Goal: Communication & Community: Answer question/provide support

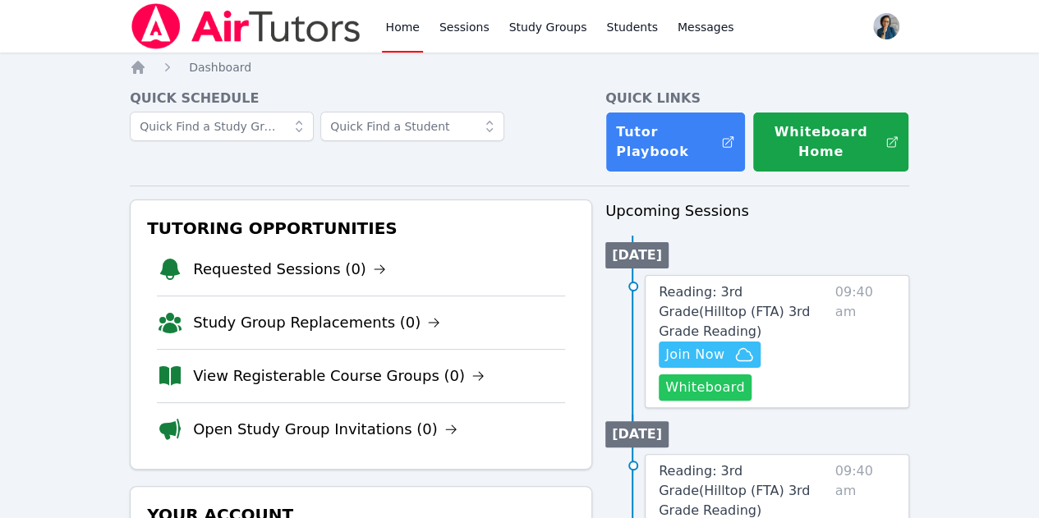
click at [729, 374] on button "Whiteboard" at bounding box center [705, 387] width 93 height 26
click at [700, 345] on span "Join Now" at bounding box center [694, 355] width 59 height 20
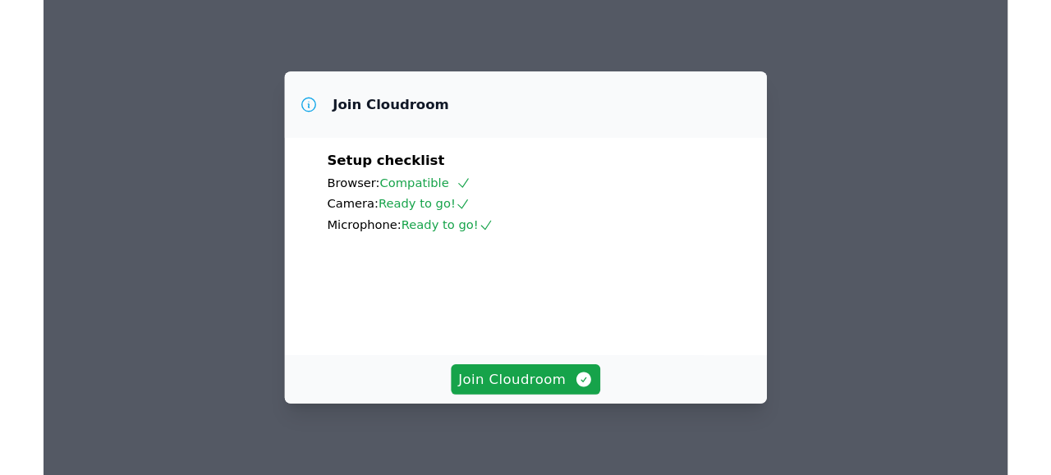
scroll to position [82, 0]
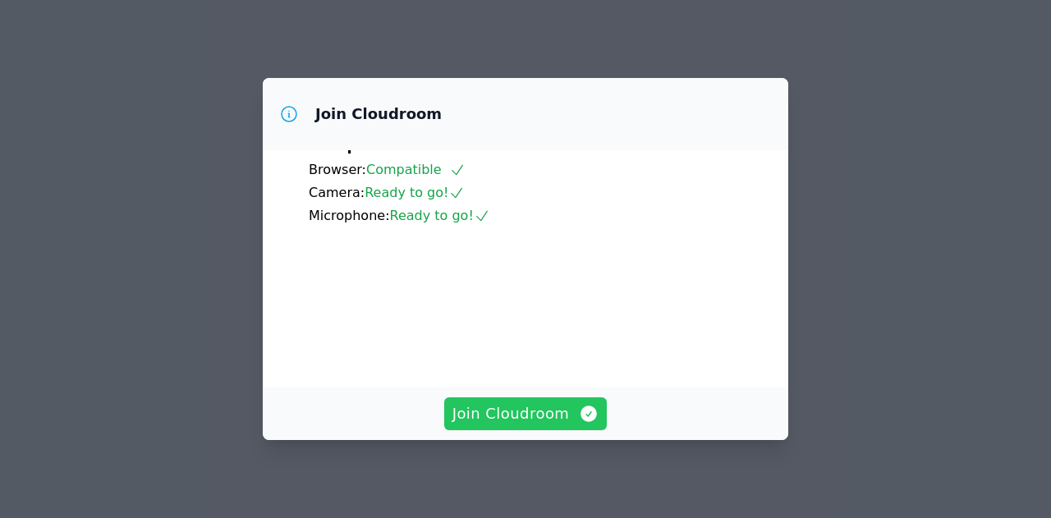
click at [539, 421] on span "Join Cloudroom" at bounding box center [525, 413] width 147 height 23
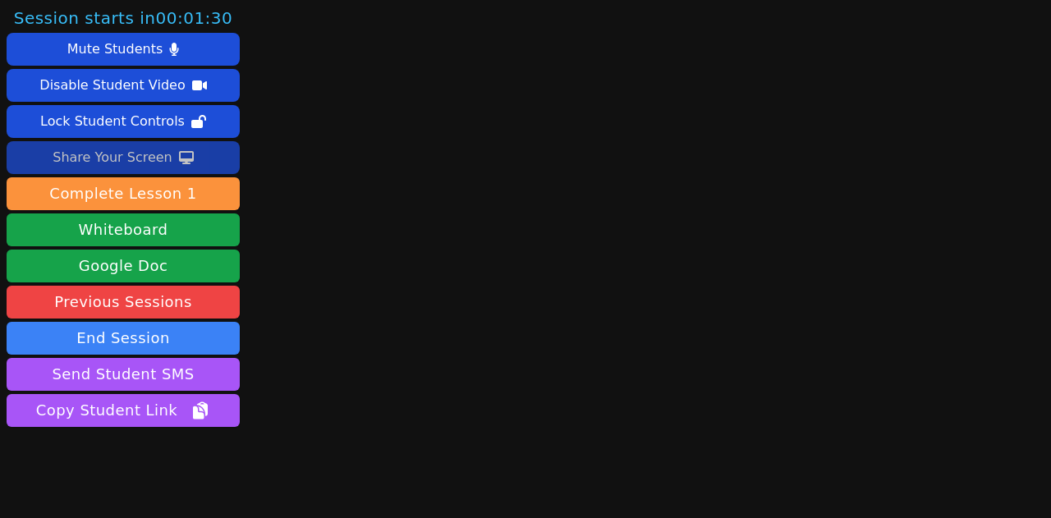
click at [122, 152] on div "Share Your Screen" at bounding box center [113, 158] width 120 height 26
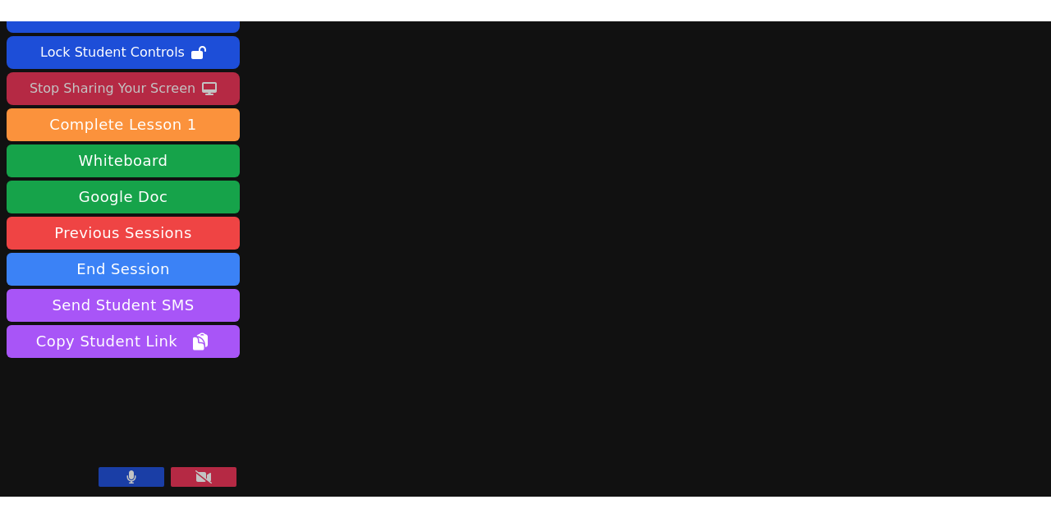
scroll to position [92, 0]
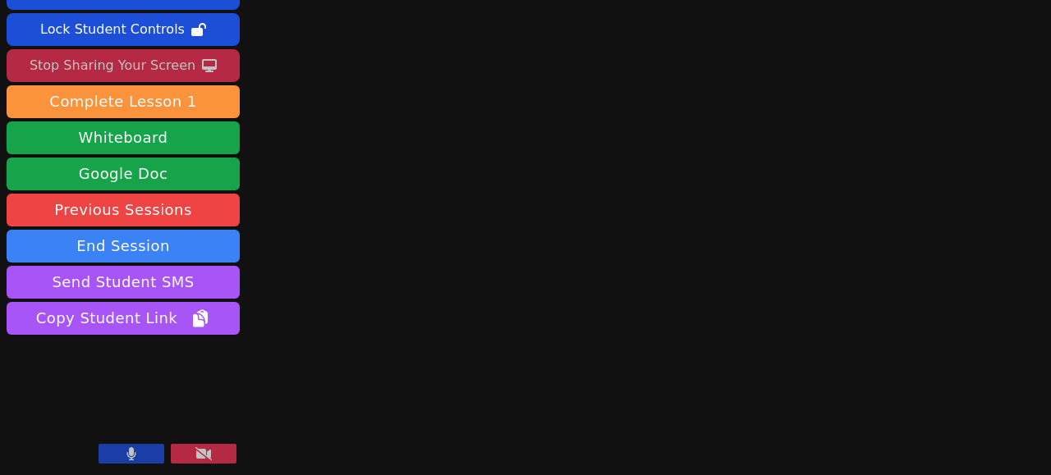
click at [131, 454] on icon at bounding box center [131, 454] width 9 height 13
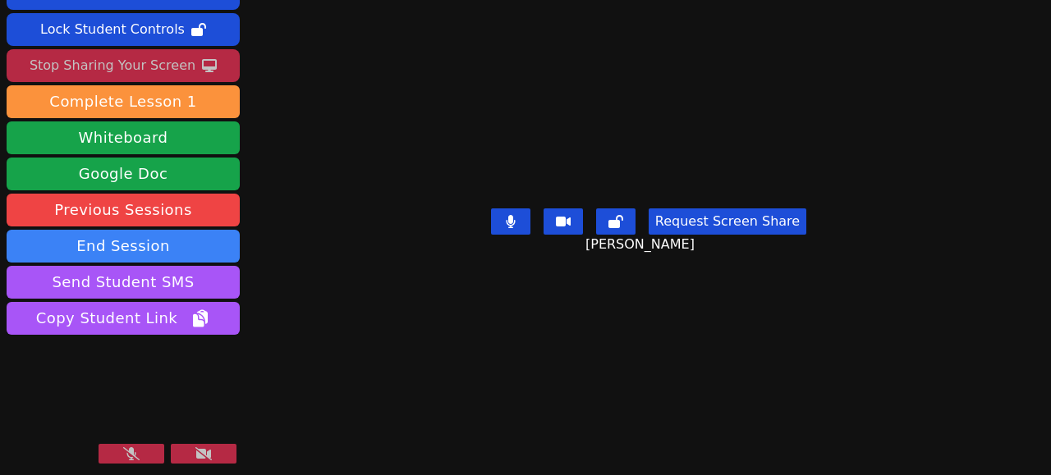
click at [135, 452] on icon at bounding box center [131, 454] width 16 height 13
click at [136, 65] on div "Stop Sharing Your Screen" at bounding box center [113, 66] width 166 height 26
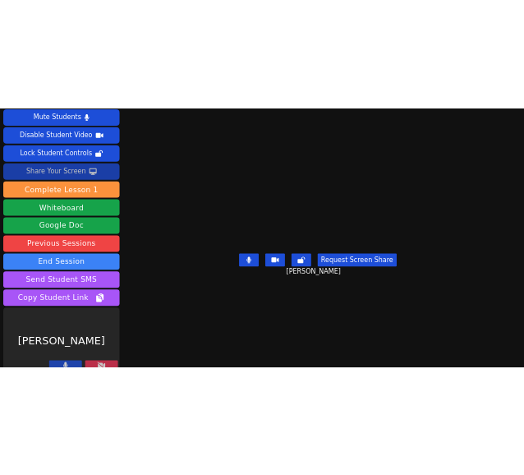
scroll to position [49, 0]
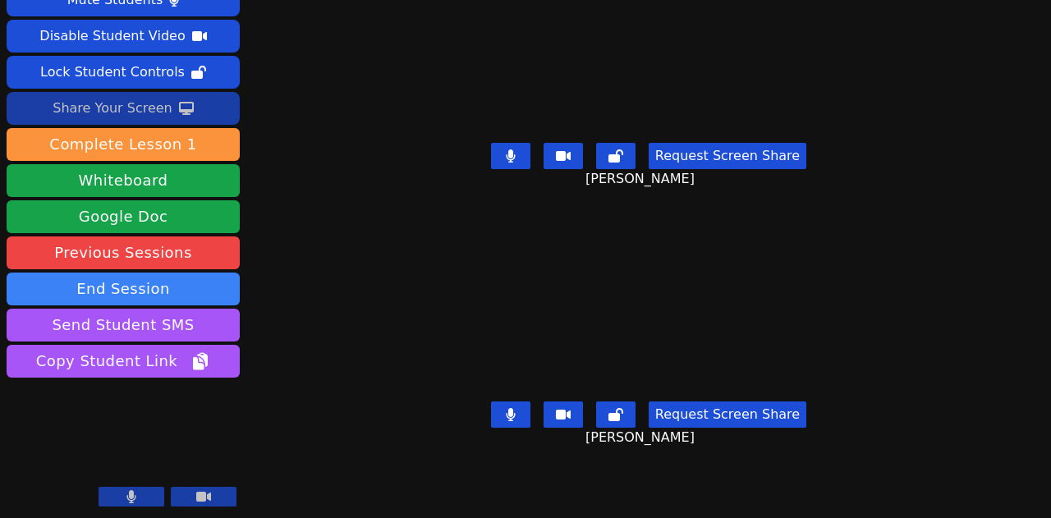
click at [126, 105] on div "Share Your Screen" at bounding box center [113, 108] width 120 height 26
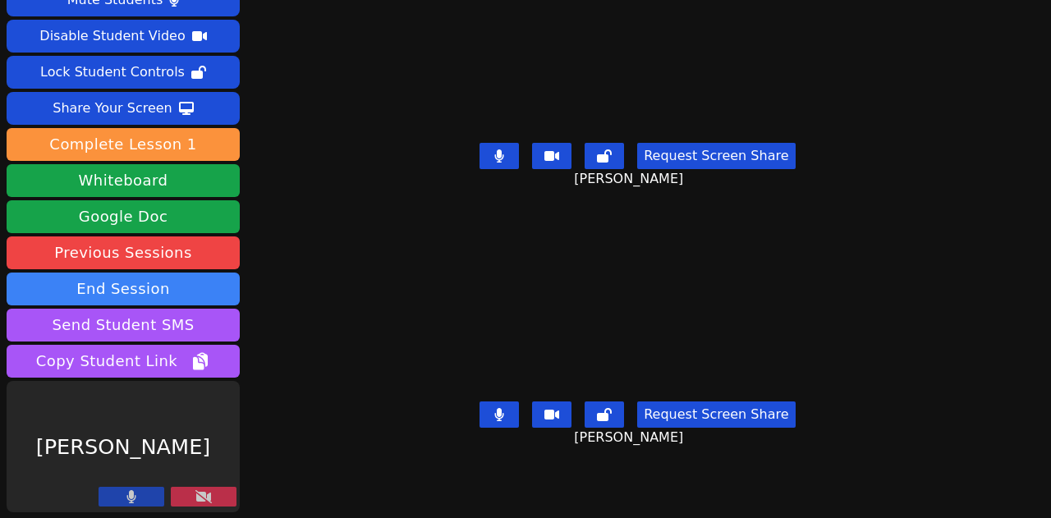
click at [195, 493] on icon at bounding box center [203, 496] width 16 height 13
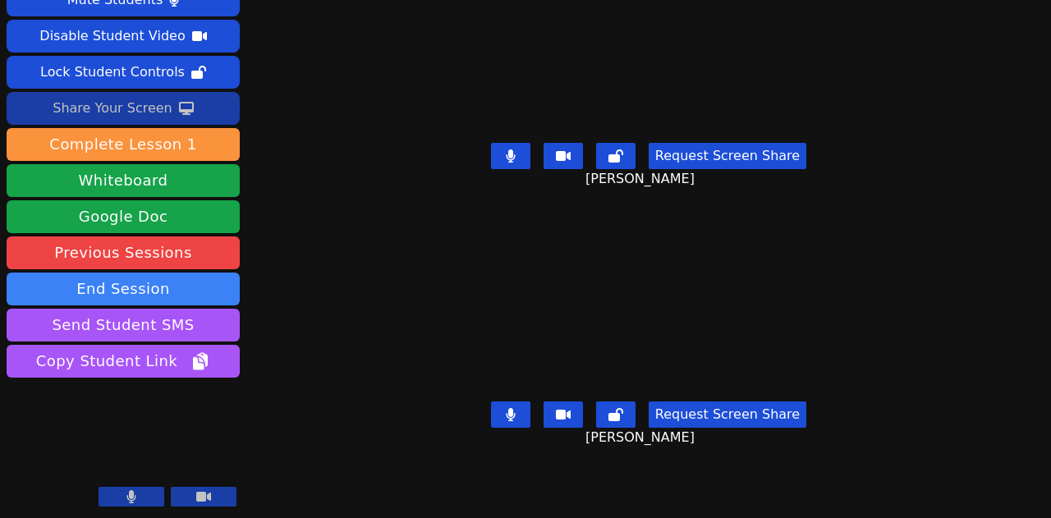
click at [125, 104] on div "Share Your Screen" at bounding box center [113, 108] width 120 height 26
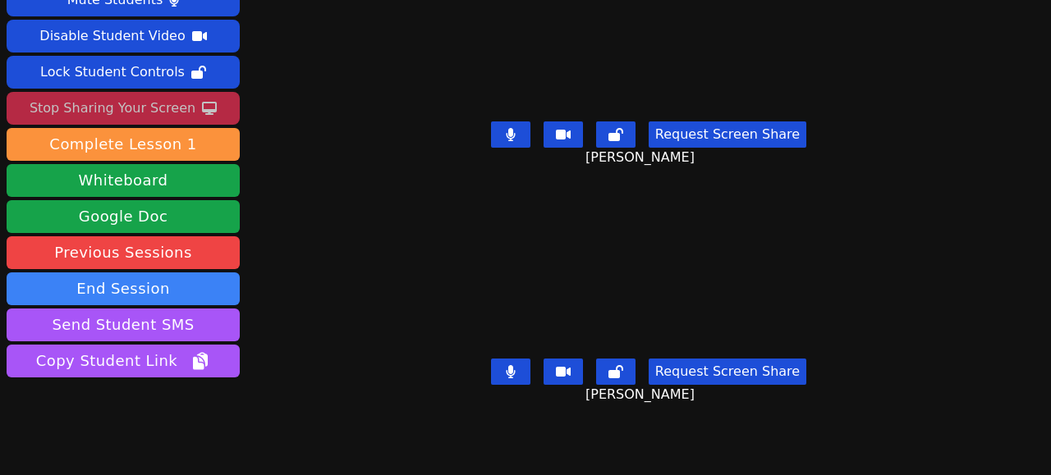
click at [506, 365] on icon at bounding box center [511, 371] width 10 height 13
click at [506, 128] on icon at bounding box center [511, 134] width 10 height 13
click at [509, 365] on icon at bounding box center [511, 371] width 16 height 13
click at [501, 359] on button at bounding box center [510, 372] width 39 height 26
click at [506, 131] on icon at bounding box center [511, 134] width 16 height 13
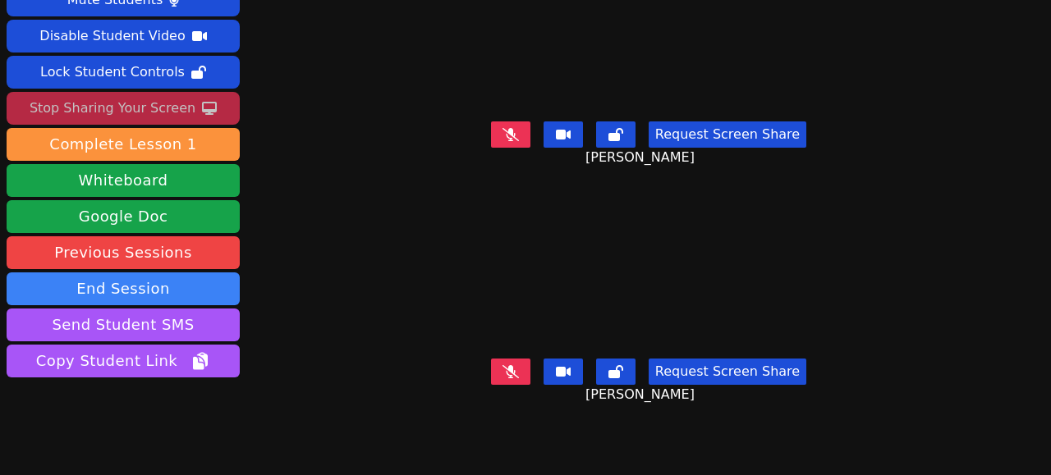
click at [516, 122] on button at bounding box center [510, 135] width 39 height 26
click at [508, 127] on icon at bounding box center [511, 133] width 16 height 13
click at [512, 359] on button at bounding box center [510, 372] width 39 height 26
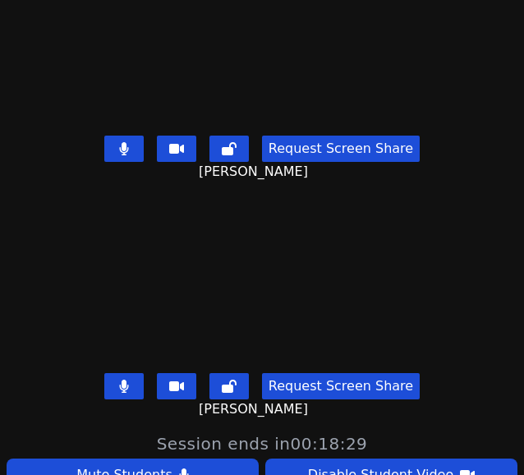
scroll to position [0, 0]
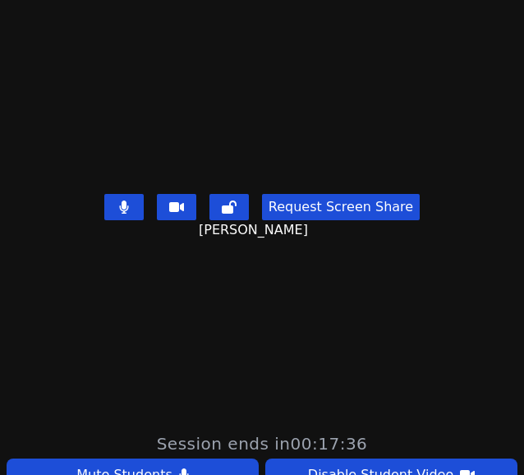
click at [139, 319] on video at bounding box center [262, 277] width 246 height 295
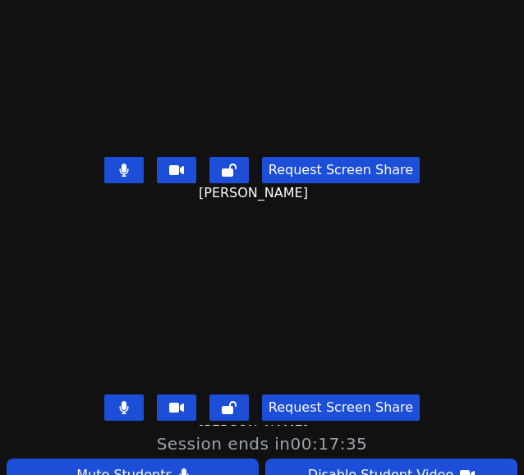
scroll to position [63, 0]
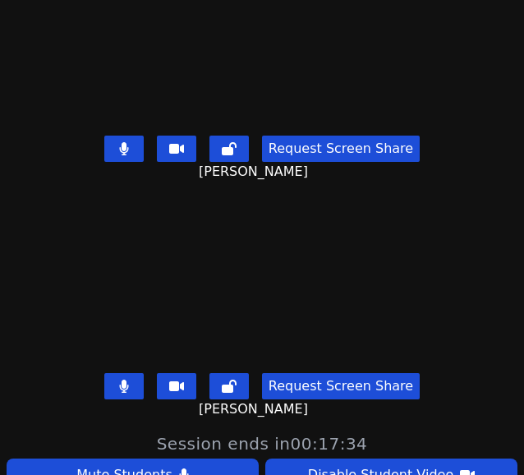
click at [104, 373] on button at bounding box center [123, 386] width 39 height 26
click at [116, 379] on icon at bounding box center [124, 385] width 16 height 13
click at [128, 374] on button at bounding box center [123, 386] width 39 height 26
click at [116, 379] on icon at bounding box center [124, 385] width 16 height 13
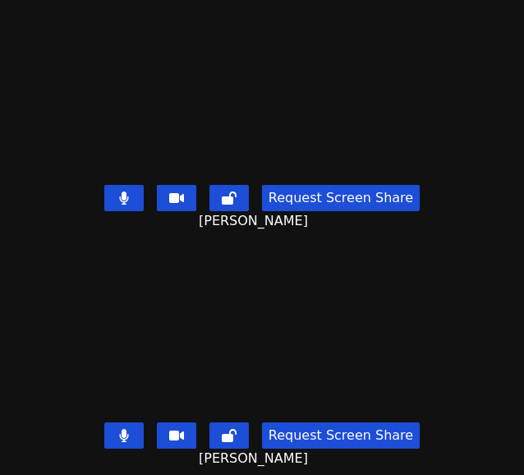
click at [126, 429] on icon at bounding box center [124, 435] width 10 height 13
click at [122, 429] on icon at bounding box center [124, 435] width 16 height 13
click at [123, 429] on icon at bounding box center [124, 435] width 10 height 13
click at [122, 429] on icon at bounding box center [124, 435] width 16 height 13
click at [123, 429] on icon at bounding box center [124, 435] width 10 height 13
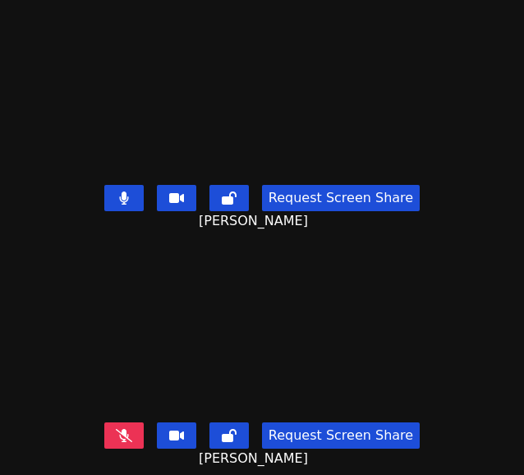
click at [117, 429] on icon at bounding box center [124, 435] width 16 height 13
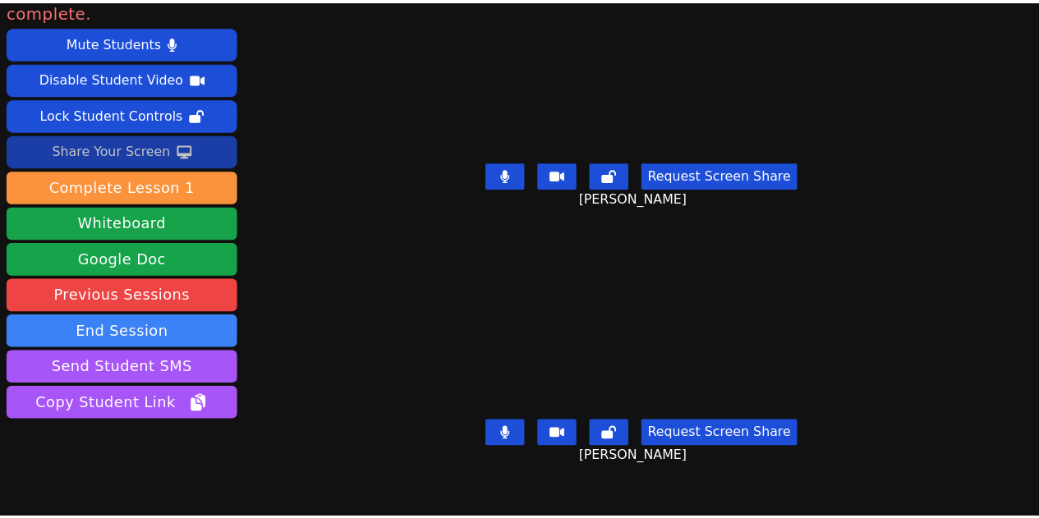
scroll to position [49, 0]
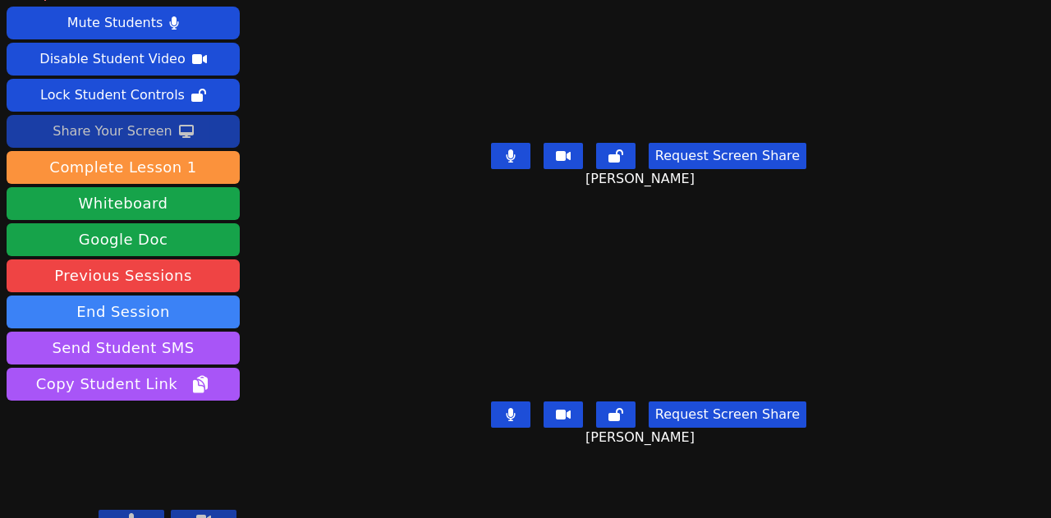
click at [516, 149] on button at bounding box center [510, 156] width 39 height 26
click at [182, 296] on button "End Session" at bounding box center [123, 312] width 233 height 33
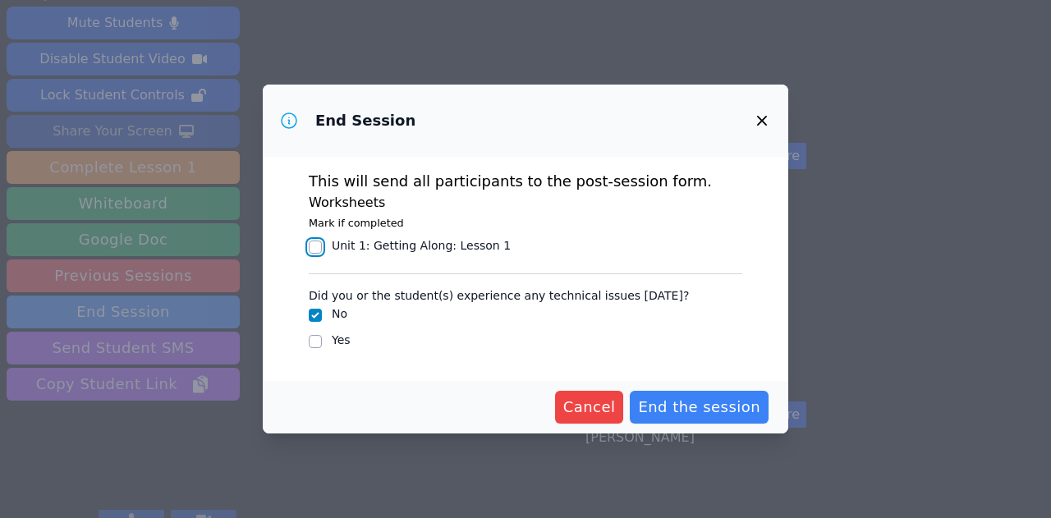
click at [310, 244] on input "Unit 1: Getting Along : Lesson 1" at bounding box center [315, 247] width 13 height 13
checkbox input "true"
click at [688, 400] on span "End the session" at bounding box center [699, 407] width 122 height 23
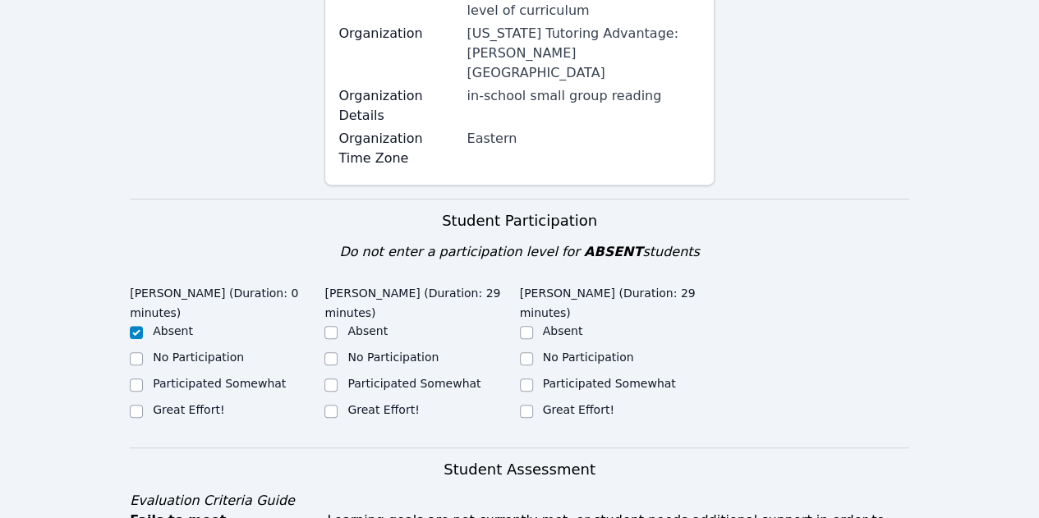
scroll to position [328, 0]
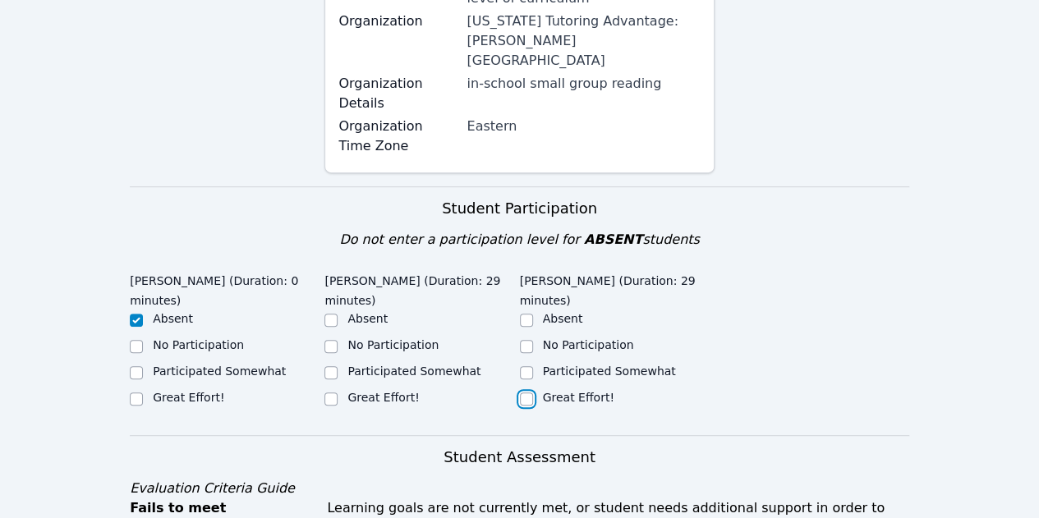
click at [527, 392] on input "Great Effort!" at bounding box center [526, 398] width 13 height 13
checkbox input "true"
click at [334, 392] on input "Great Effort!" at bounding box center [330, 398] width 13 height 13
checkbox input "true"
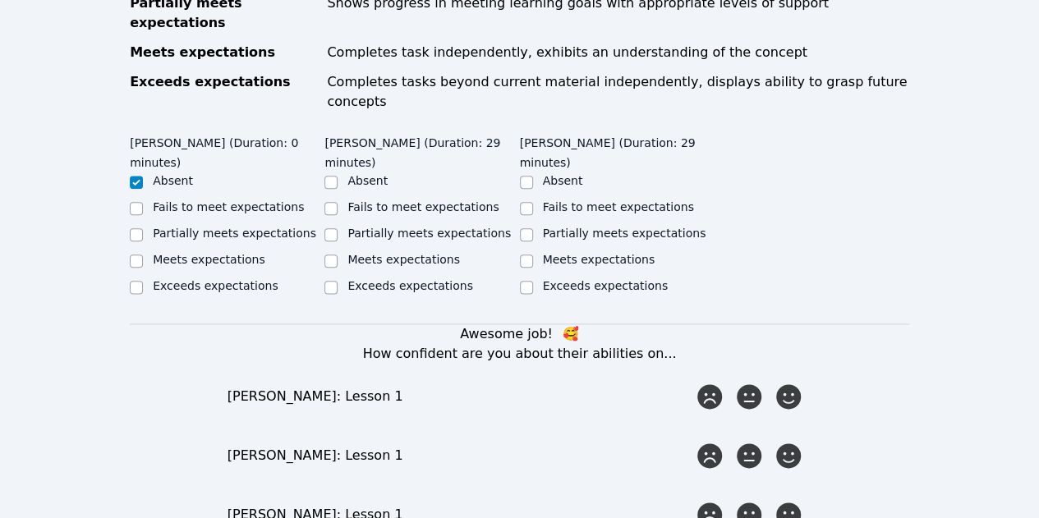
scroll to position [985, 0]
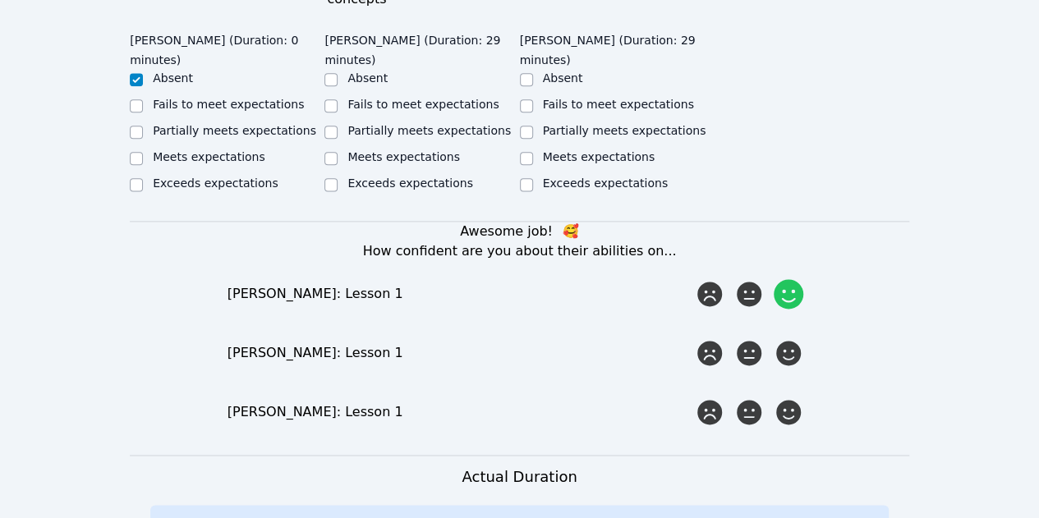
click at [796, 279] on icon at bounding box center [788, 294] width 30 height 30
click at [0, 0] on input "radio" at bounding box center [0, 0] width 0 height 0
click at [744, 338] on icon at bounding box center [749, 353] width 30 height 30
click at [0, 0] on input "radio" at bounding box center [0, 0] width 0 height 0
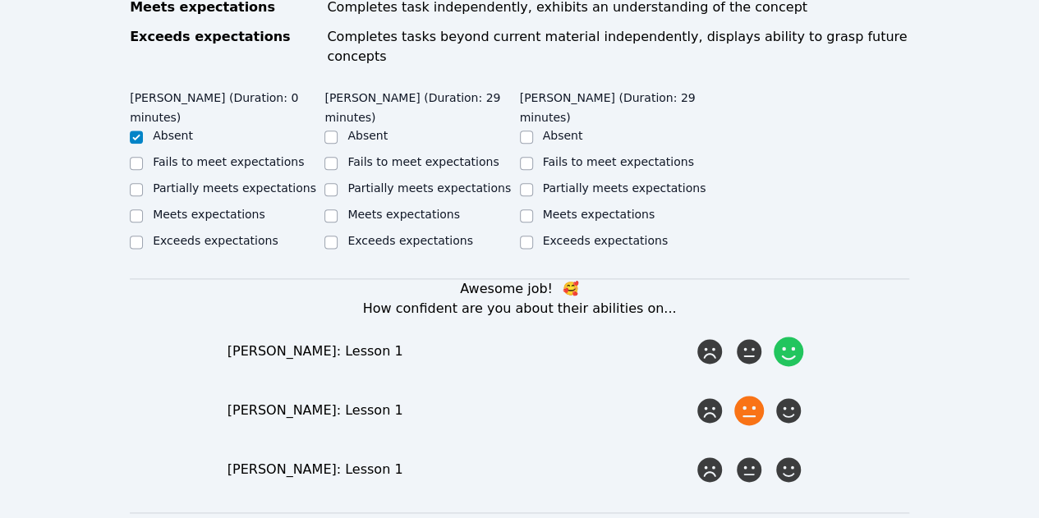
scroll to position [821, 0]
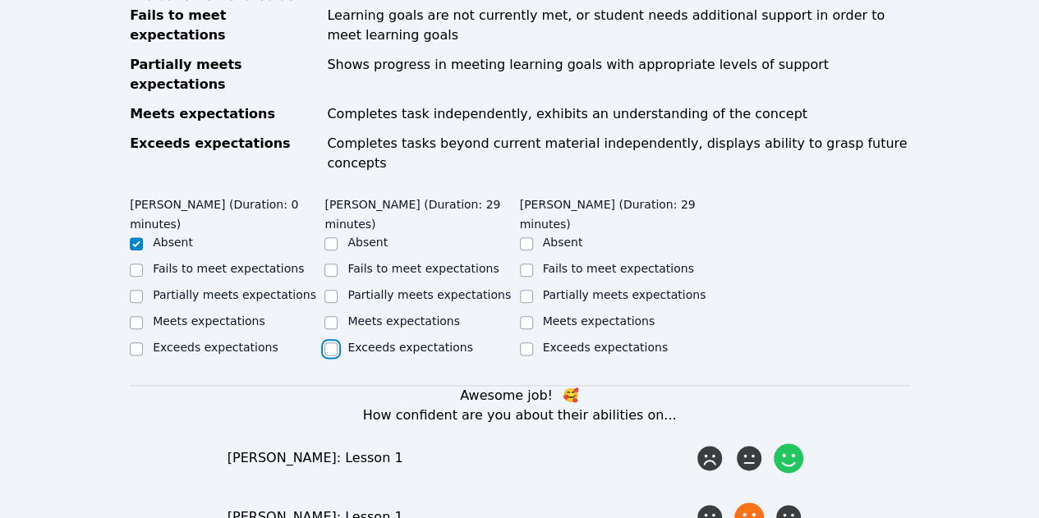
click at [331, 342] on input "Exceeds expectations" at bounding box center [330, 348] width 13 height 13
checkbox input "true"
click at [523, 290] on input "Partially meets expectations" at bounding box center [526, 296] width 13 height 13
checkbox input "true"
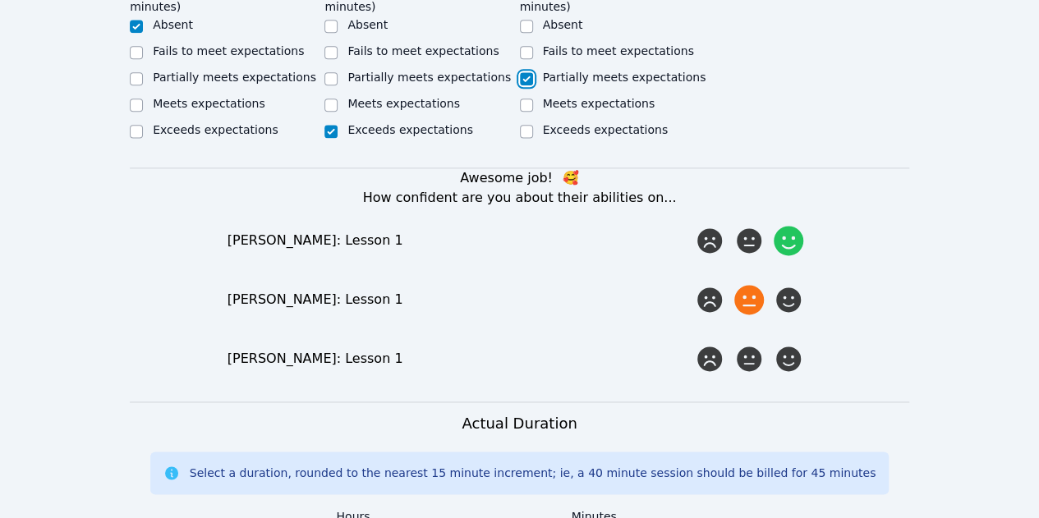
scroll to position [1150, 0]
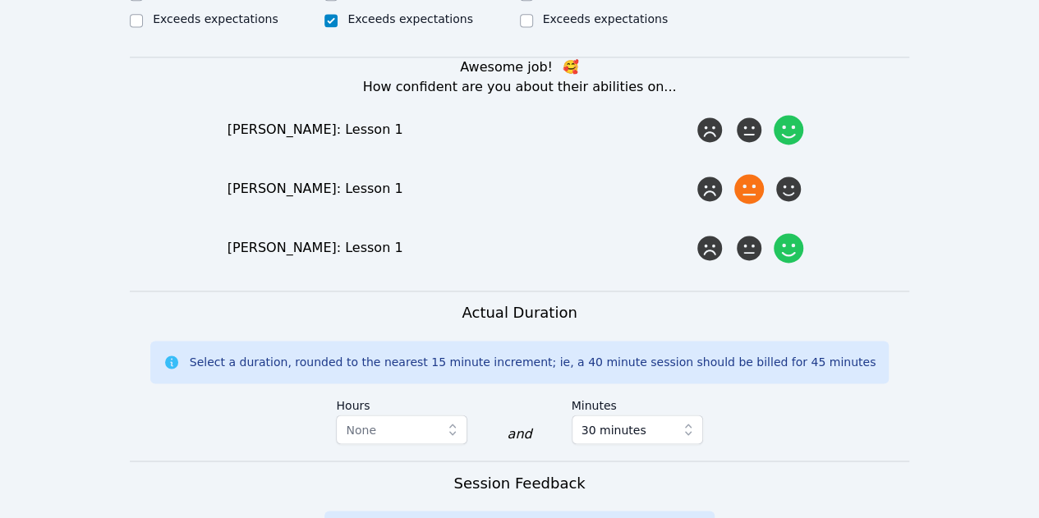
click at [792, 233] on icon at bounding box center [788, 248] width 30 height 30
click at [0, 0] on input "radio" at bounding box center [0, 0] width 0 height 0
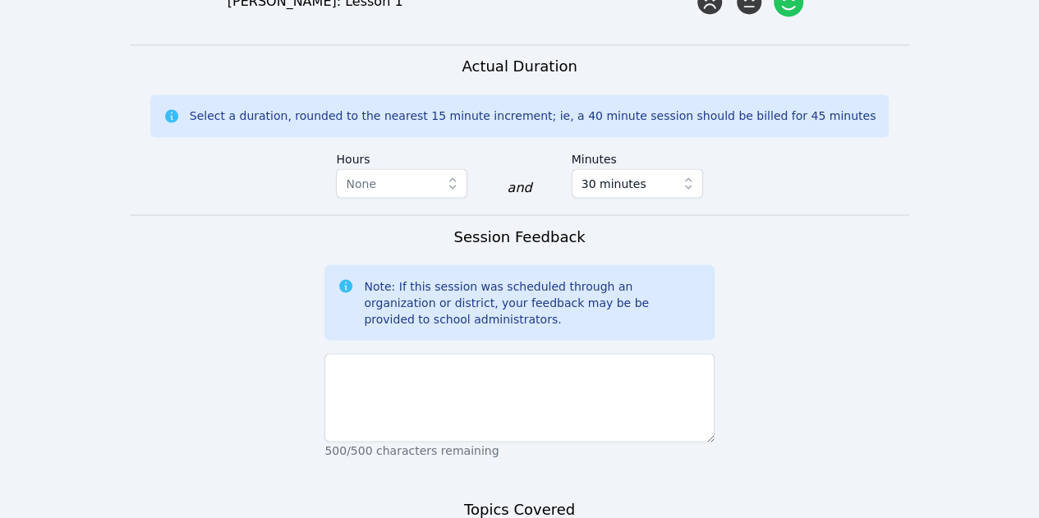
scroll to position [1555, 0]
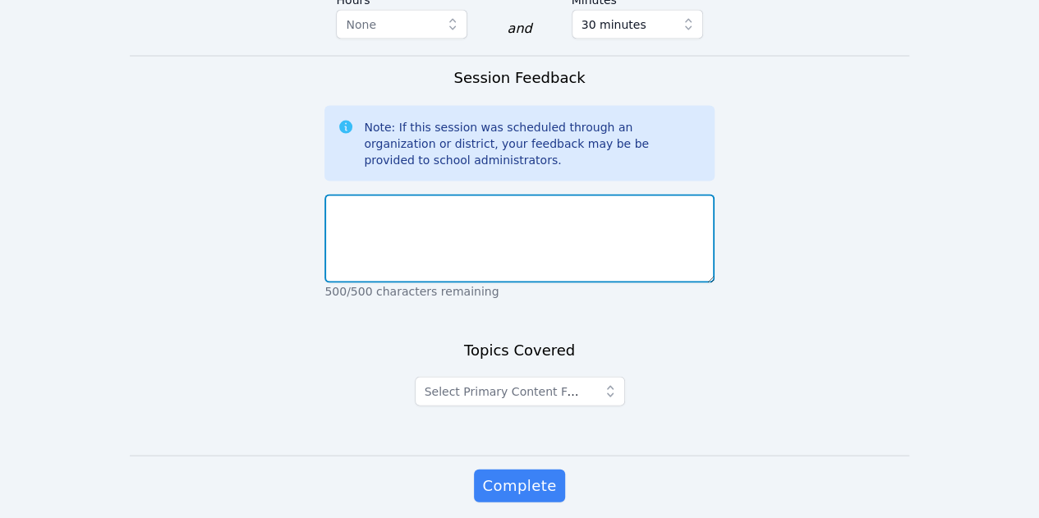
click at [560, 194] on textarea at bounding box center [518, 238] width 389 height 89
type textarea "W"
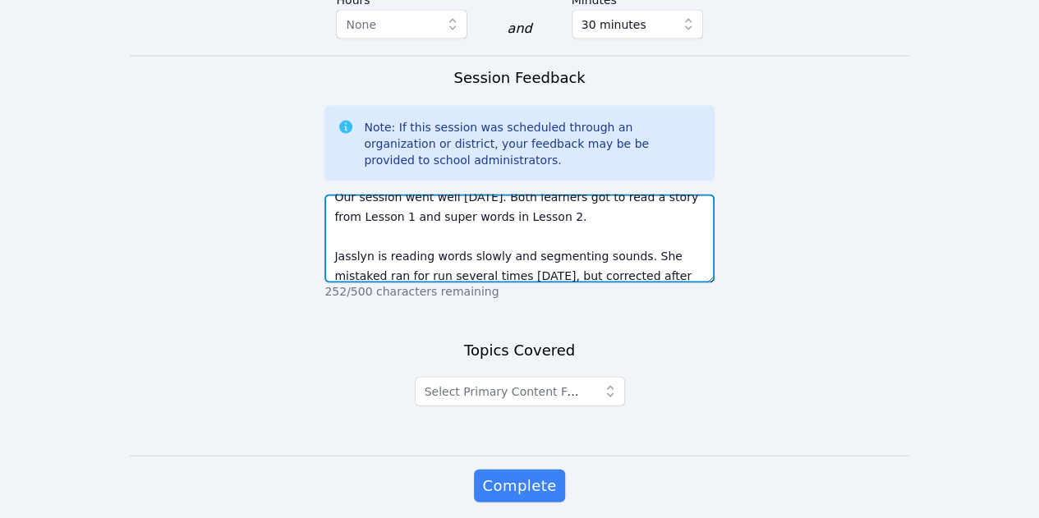
scroll to position [32, 0]
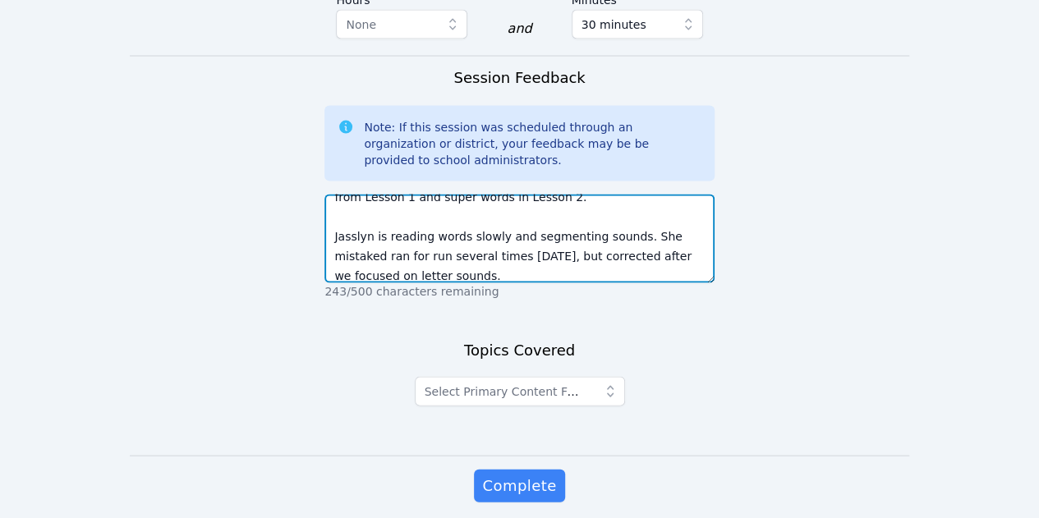
click at [647, 194] on textarea "Our session went well [DATE]. Both learners got to read a story from Lesson 1 a…" at bounding box center [518, 238] width 389 height 89
click at [674, 194] on textarea "Our session went well [DATE]. Both learners got to read a story from Lesson 1 a…" at bounding box center [518, 238] width 389 height 89
click at [672, 194] on textarea "Our session went well [DATE]. Both learners got to read a story from Lesson 1 a…" at bounding box center [518, 238] width 389 height 89
drag, startPoint x: 672, startPoint y: 177, endPoint x: 656, endPoint y: 173, distance: 16.1
click at [656, 194] on textarea "Our session went well [DATE]. Both learners got to read a story from Lesson 1 a…" at bounding box center [518, 238] width 389 height 89
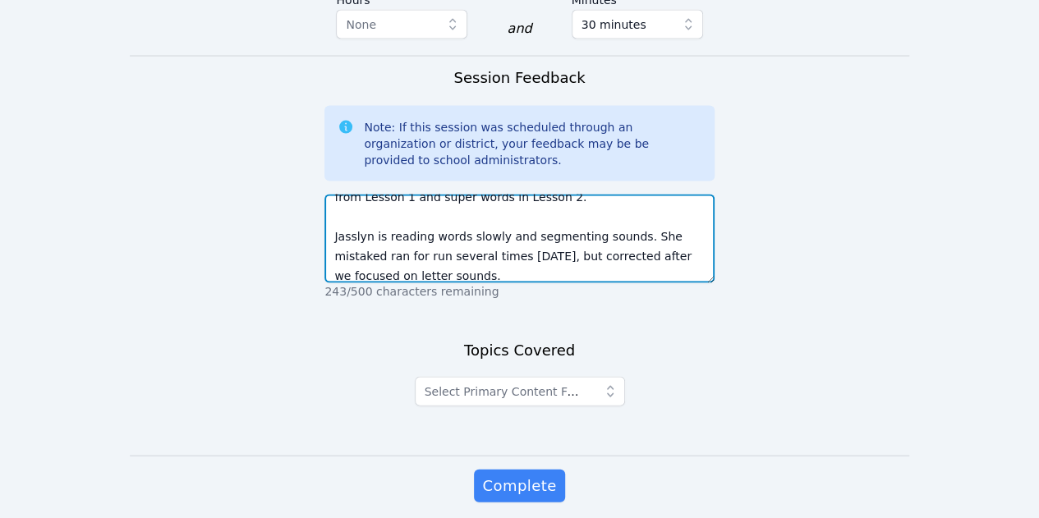
click at [684, 194] on textarea "Our session went well [DATE]. Both learners got to read a story from Lesson 1 a…" at bounding box center [518, 238] width 389 height 89
click at [556, 203] on textarea "Our session went well [DATE]. Both learners got to read a story from Lesson 1 a…" at bounding box center [518, 238] width 389 height 89
click at [418, 194] on textarea "Our session went well [DATE]. Both learners got to read a story from Lesson 1 a…" at bounding box center [518, 238] width 389 height 89
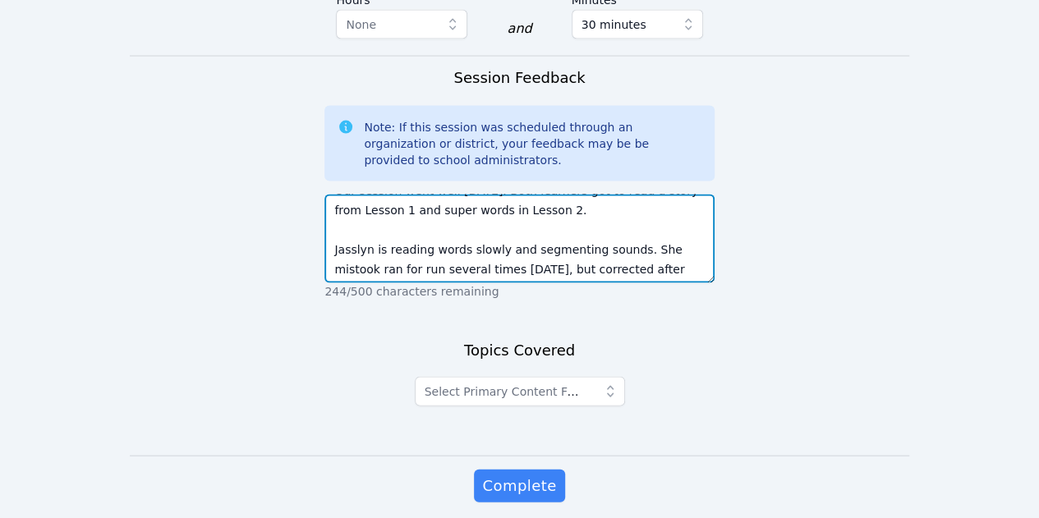
scroll to position [39, 0]
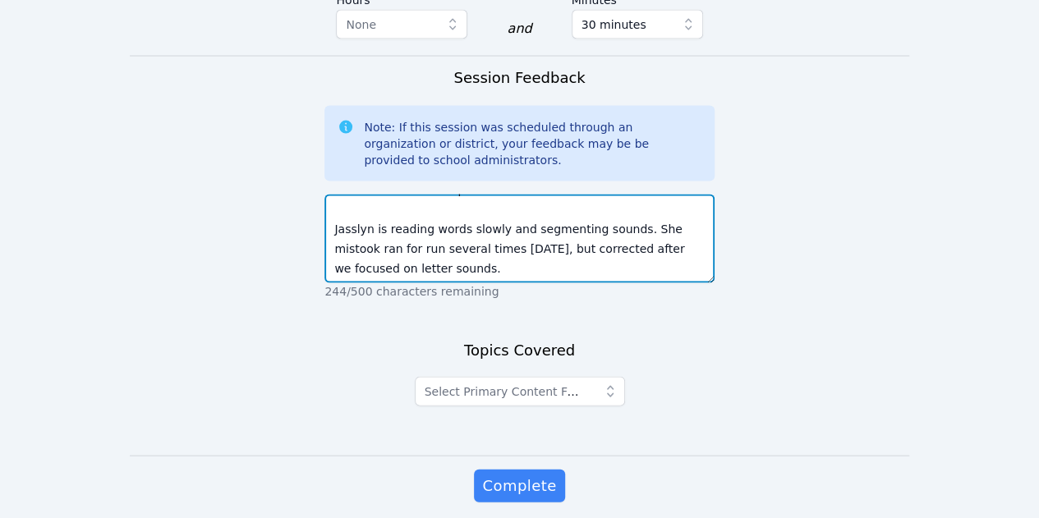
type textarea "Our session went well [DATE]. Both learners got to read a story from Lesson 1 a…"
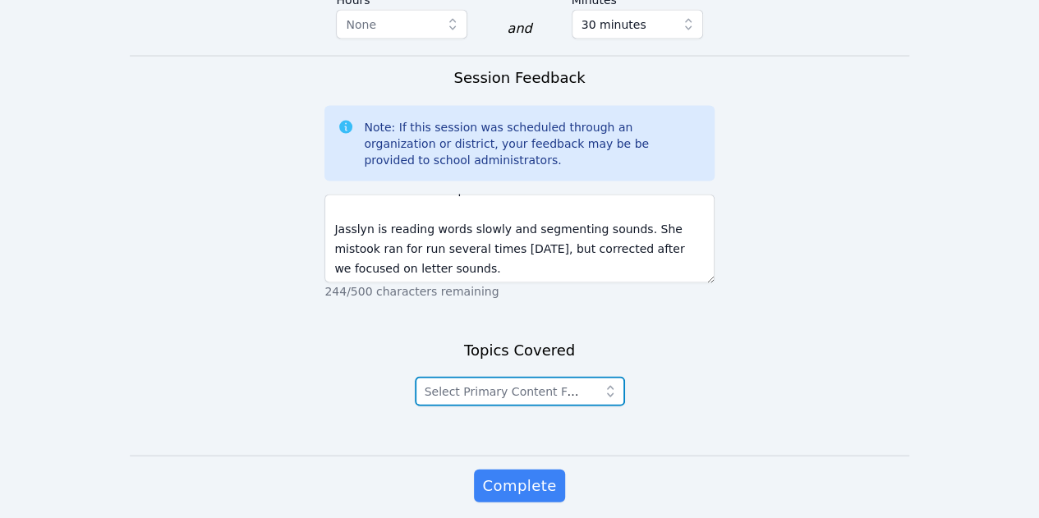
click at [608, 383] on icon "button" at bounding box center [610, 391] width 16 height 16
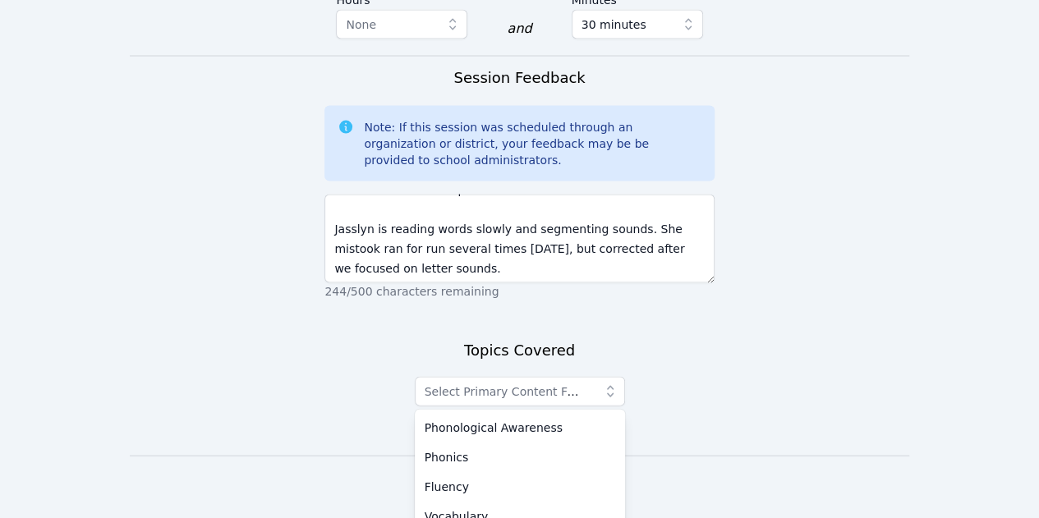
click at [673, 338] on div "Topics Covered Select Primary Content Focus Phonological Awareness Phonics Flue…" at bounding box center [518, 396] width 389 height 117
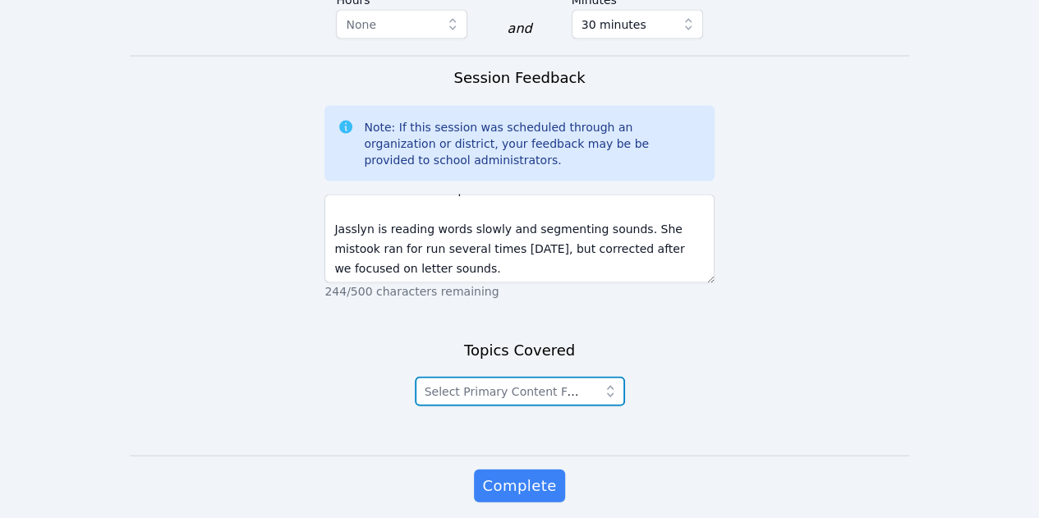
click at [612, 383] on icon "button" at bounding box center [610, 391] width 16 height 16
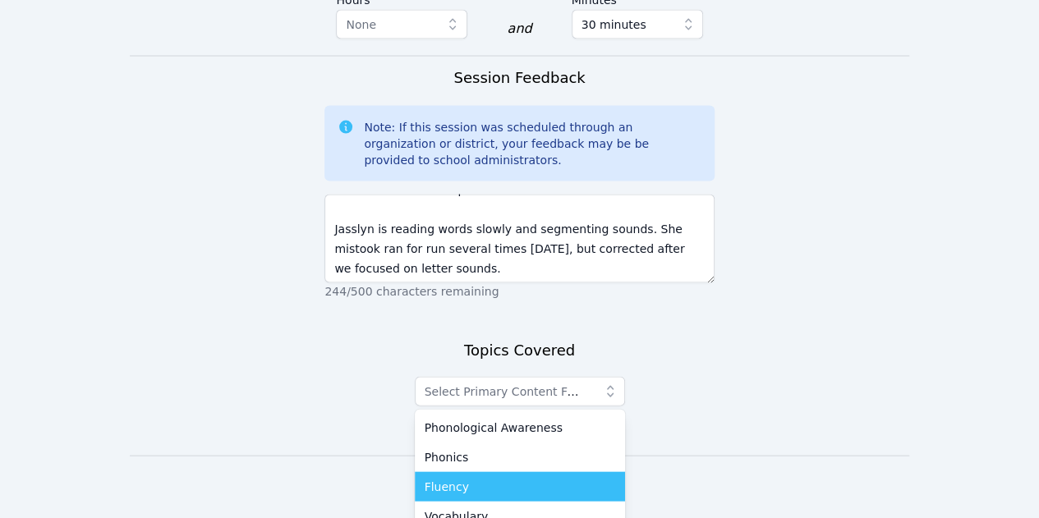
click at [470, 478] on div "Fluency" at bounding box center [520, 486] width 191 height 16
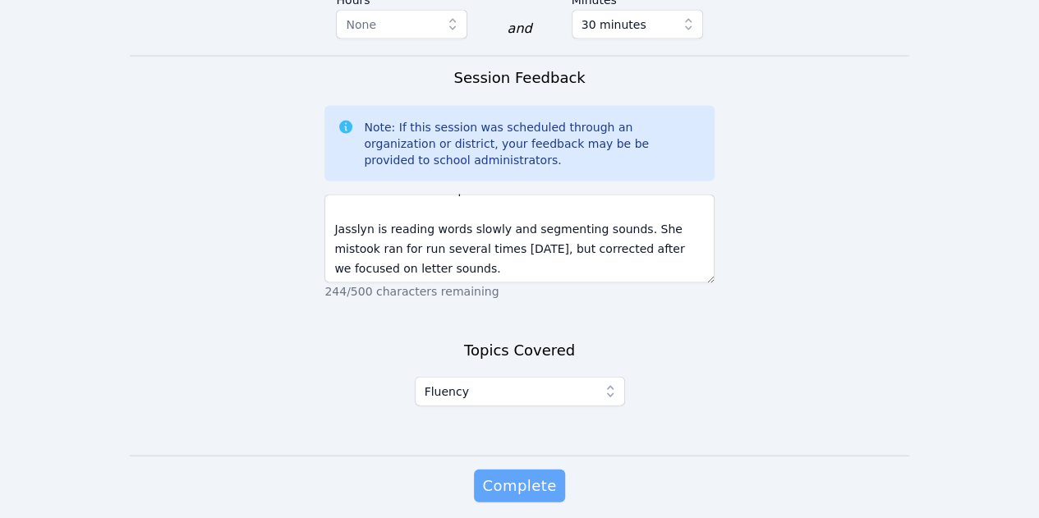
click at [529, 474] on span "Complete" at bounding box center [519, 485] width 74 height 23
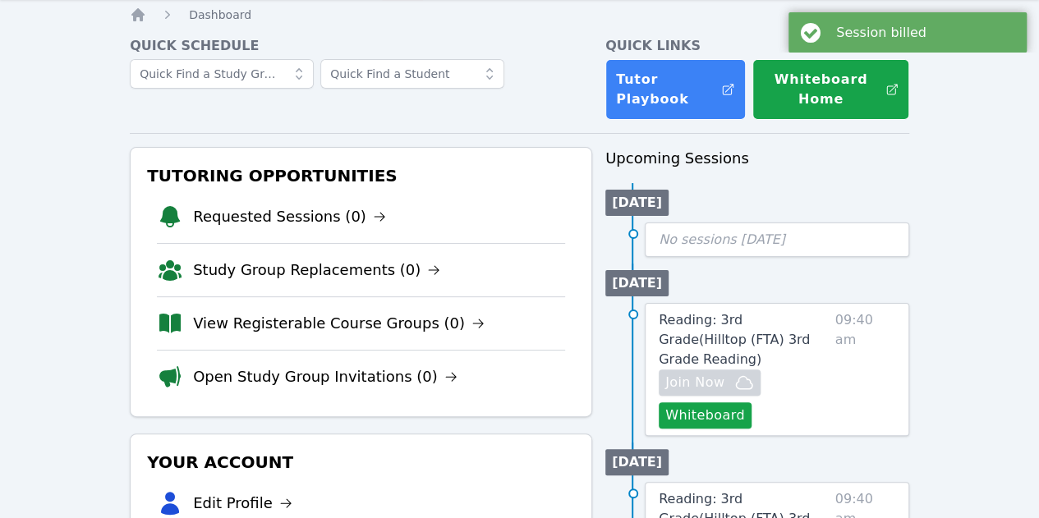
scroll to position [82, 0]
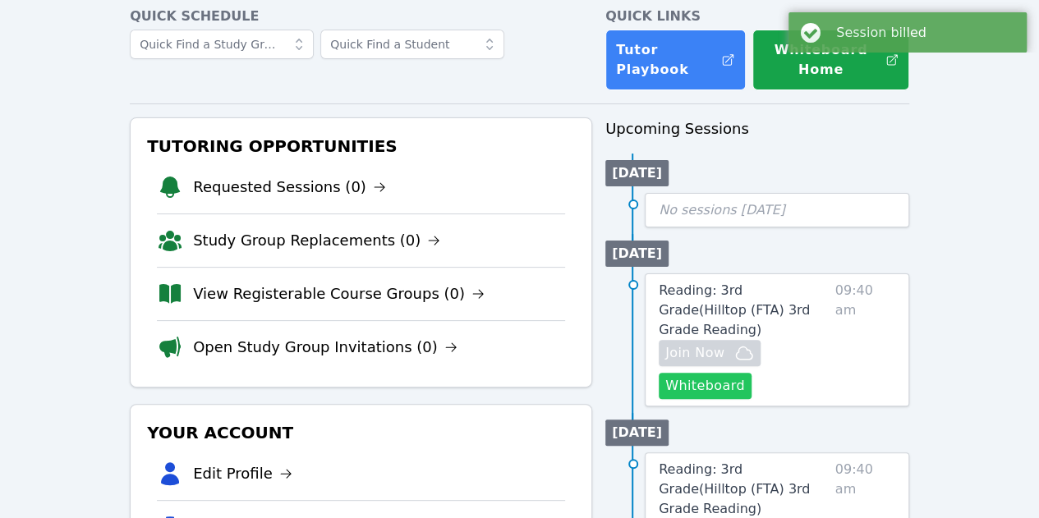
click at [715, 373] on button "Whiteboard" at bounding box center [705, 386] width 93 height 26
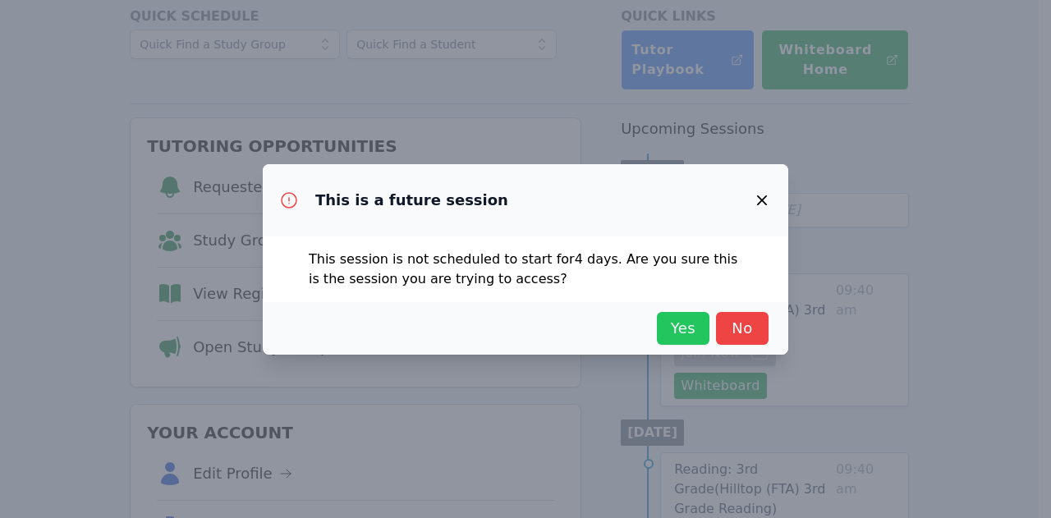
click at [693, 328] on span "Yes" at bounding box center [683, 328] width 36 height 23
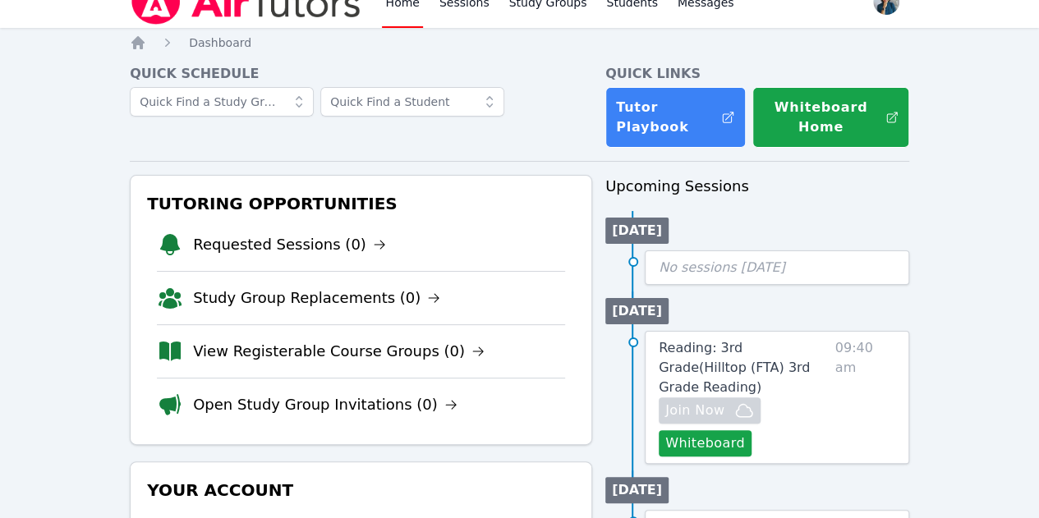
scroll to position [0, 0]
